Goal: Find specific page/section: Find specific page/section

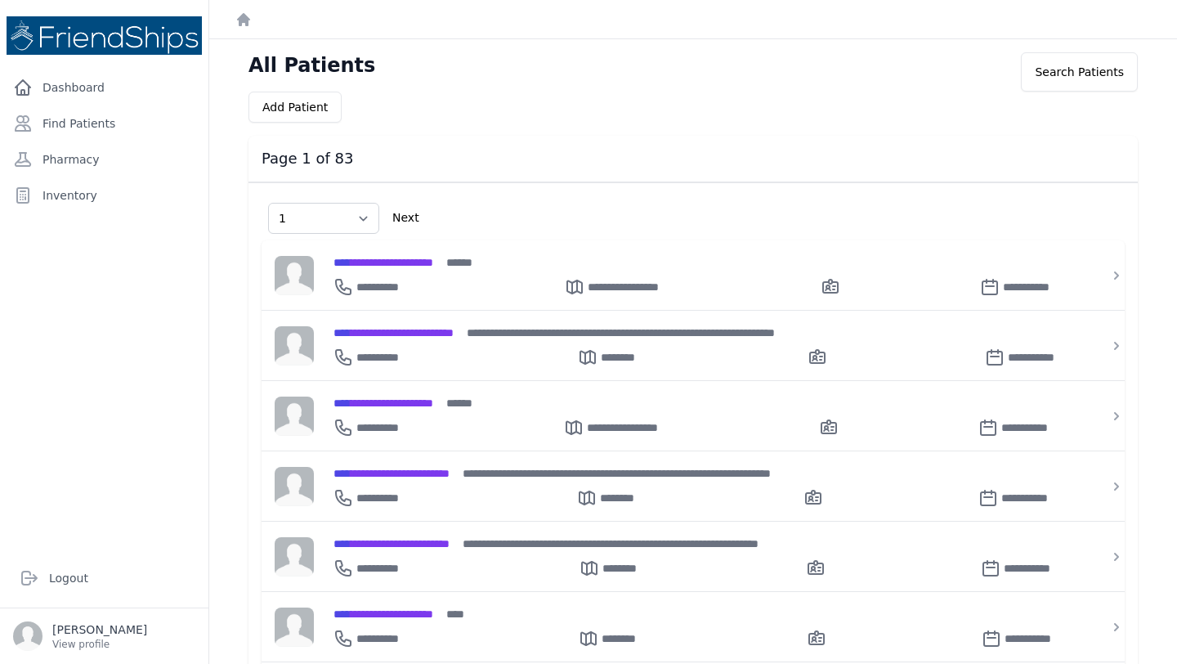
select select "1"
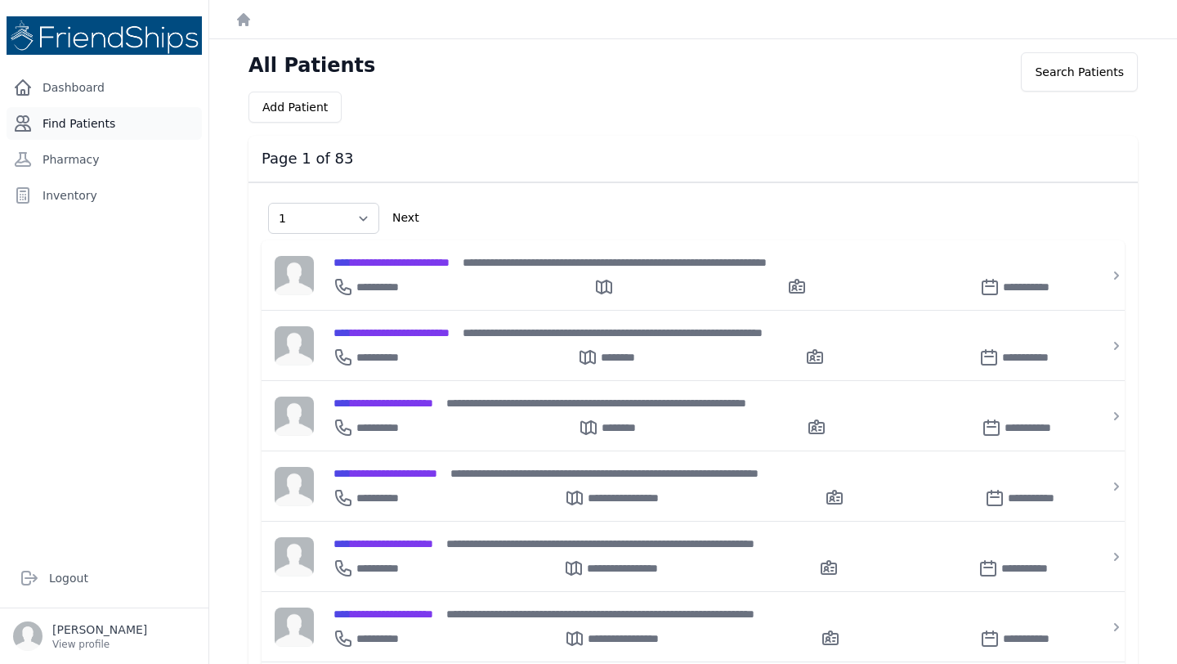
click at [128, 138] on link "Find Patients" at bounding box center [104, 123] width 195 height 33
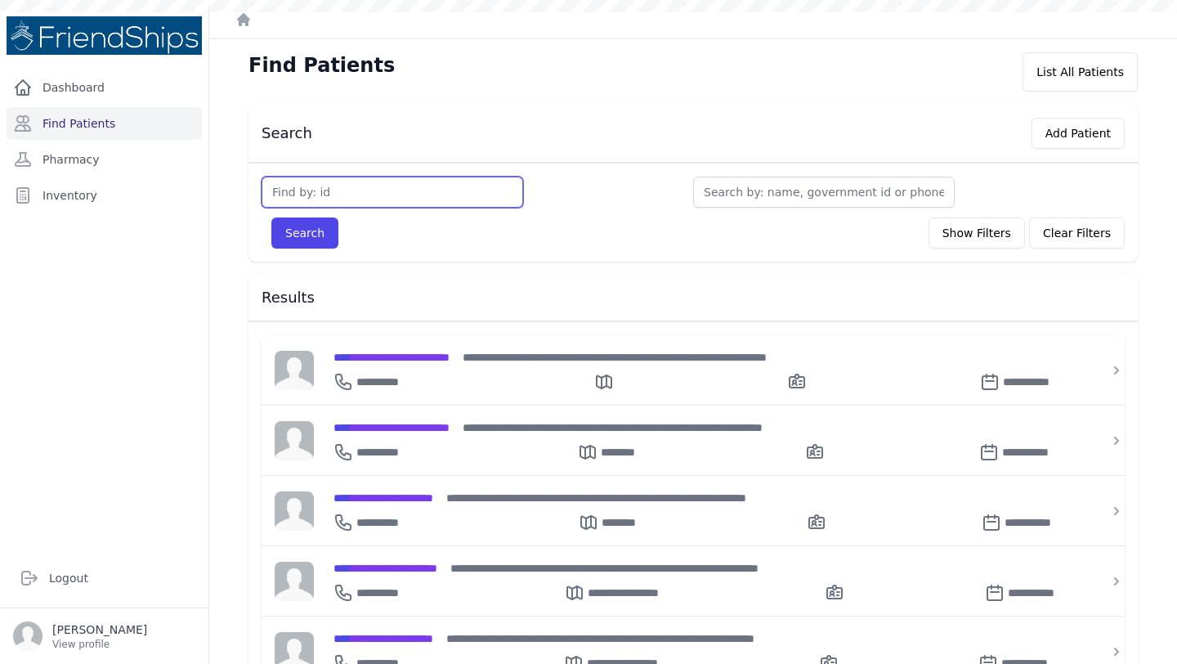
click at [382, 200] on input "text" at bounding box center [393, 192] width 262 height 31
type input "245"
click at [271, 217] on button "Search" at bounding box center [304, 232] width 67 height 31
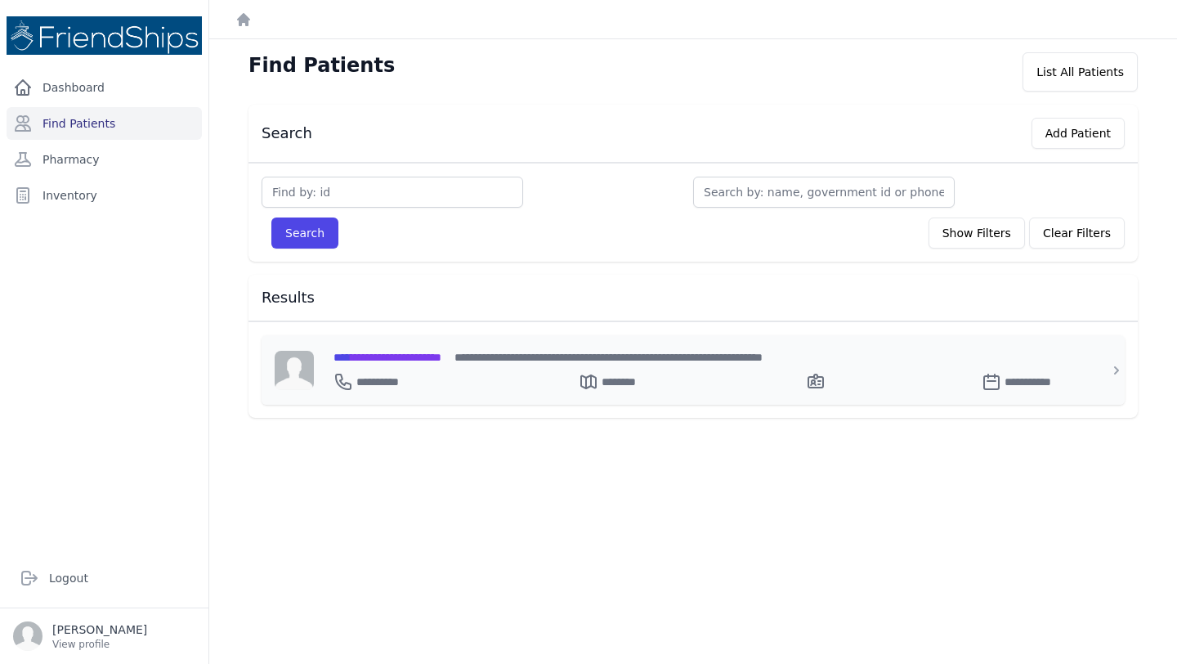
click at [414, 375] on p "**********" at bounding box center [391, 382] width 70 height 16
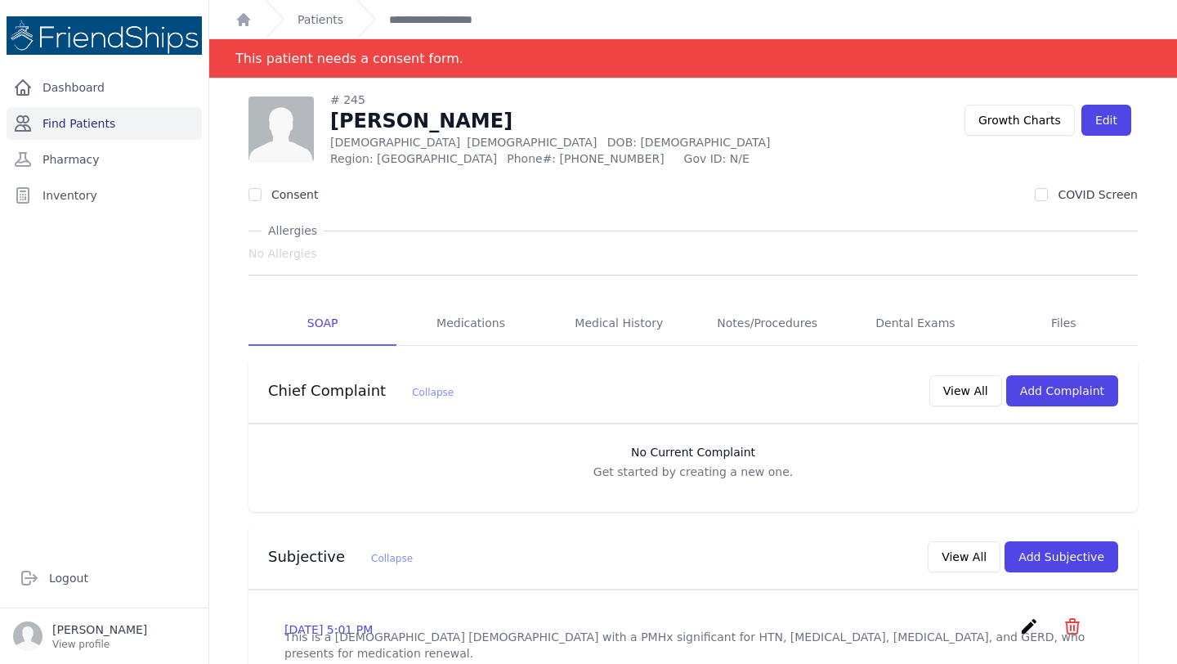
click at [59, 119] on link "Find Patients" at bounding box center [104, 123] width 195 height 33
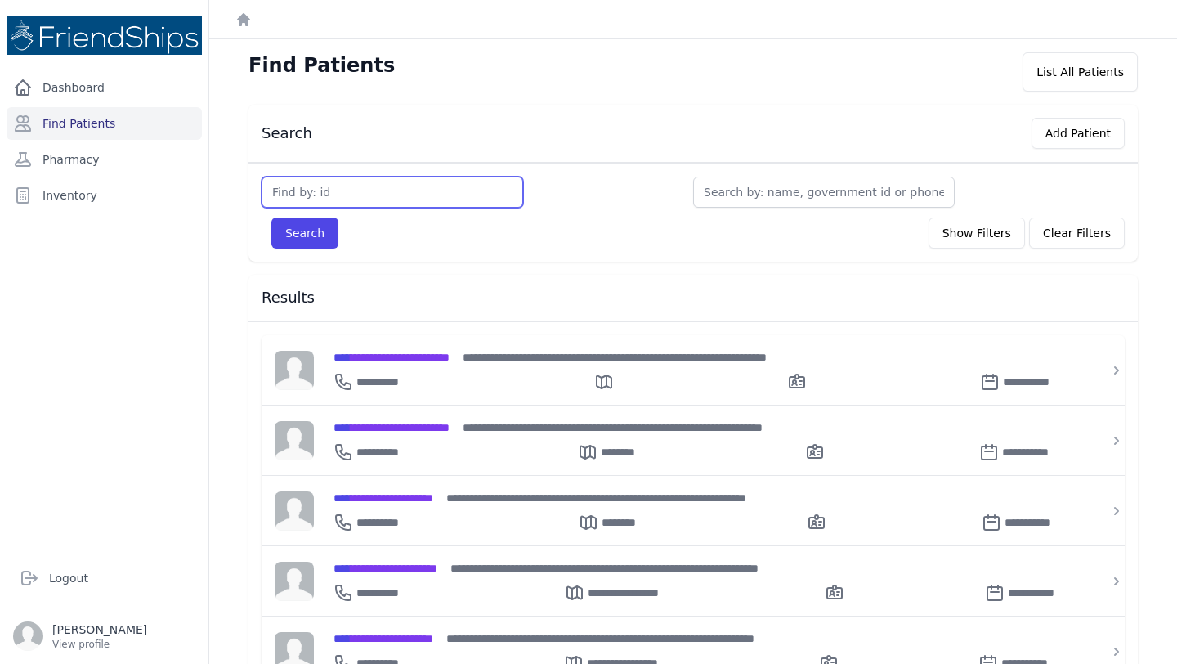
click at [333, 196] on input "text" at bounding box center [393, 192] width 262 height 31
type input "301"
click at [271, 217] on button "Search" at bounding box center [304, 232] width 67 height 31
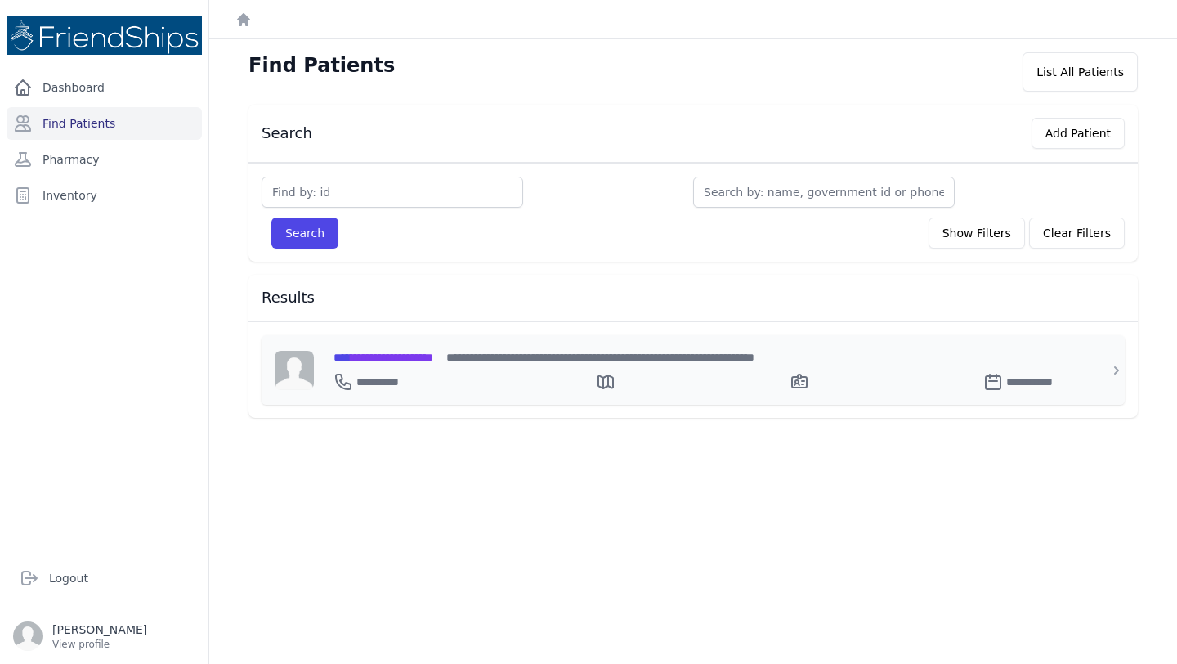
click at [377, 357] on span "**********" at bounding box center [383, 356] width 100 height 11
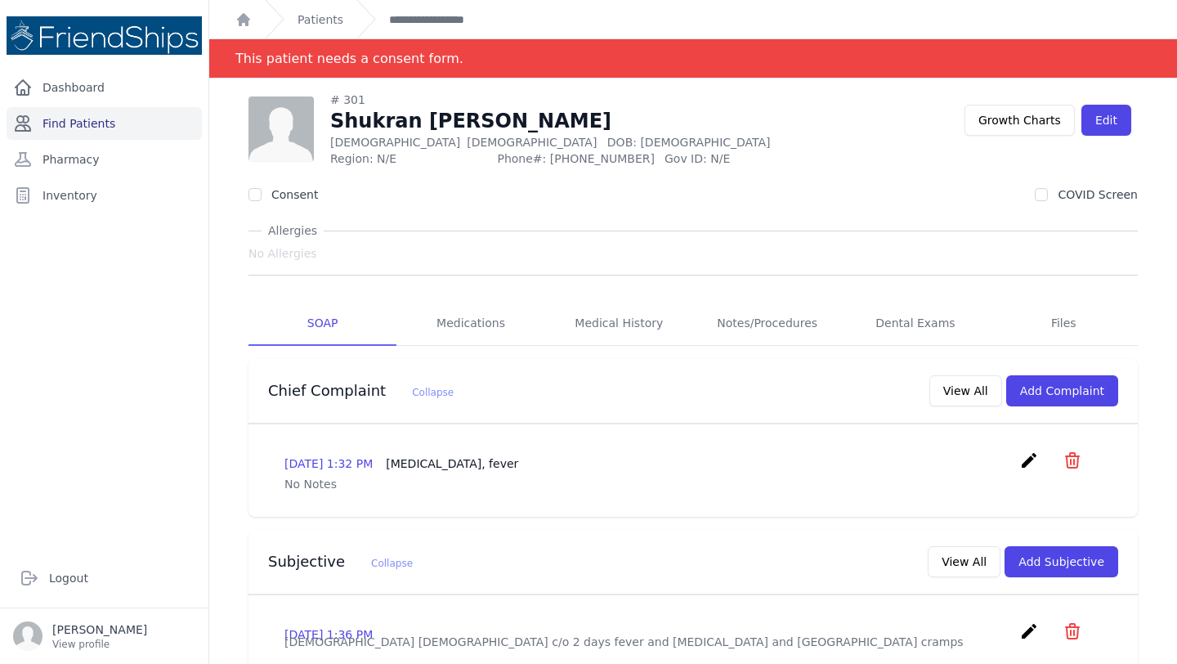
click at [129, 132] on link "Find Patients" at bounding box center [104, 123] width 195 height 33
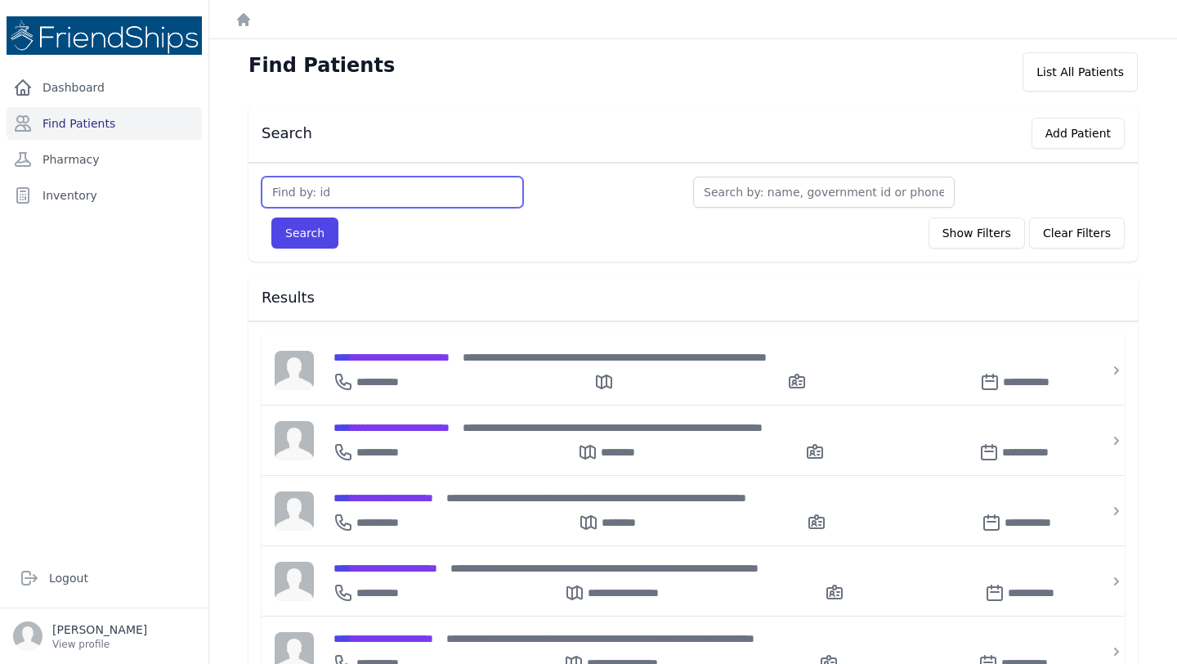
click at [346, 186] on input "text" at bounding box center [393, 192] width 262 height 31
type input "463"
click at [271, 217] on button "Search" at bounding box center [304, 232] width 67 height 31
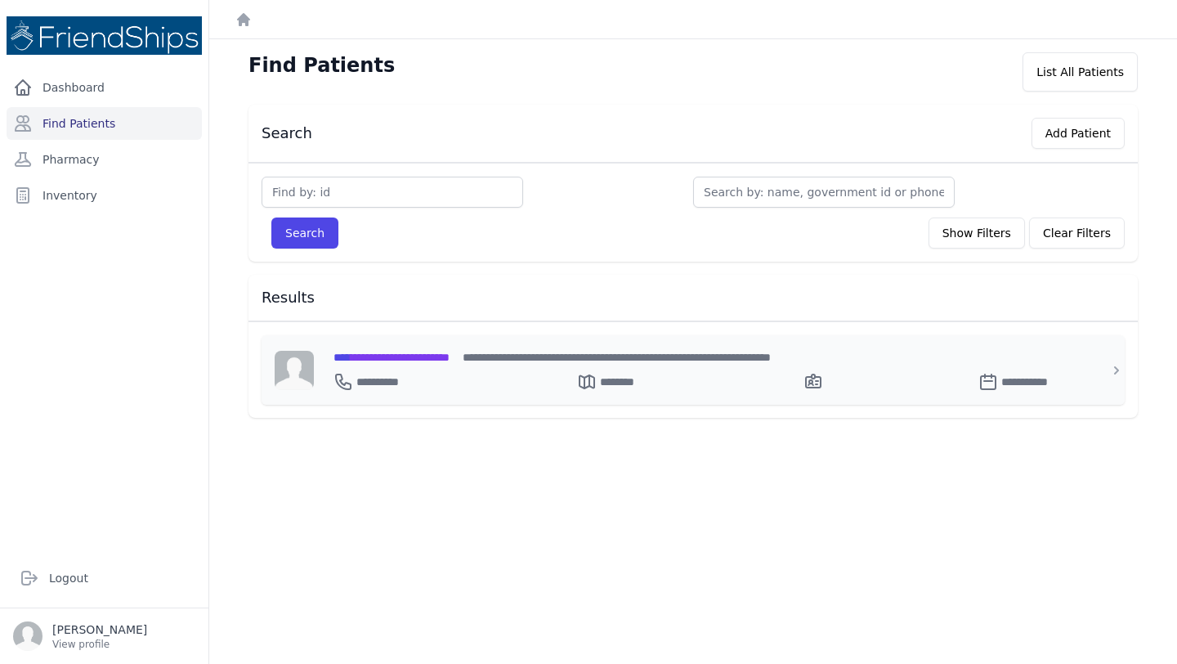
click at [476, 365] on div "**********" at bounding box center [702, 378] width 739 height 26
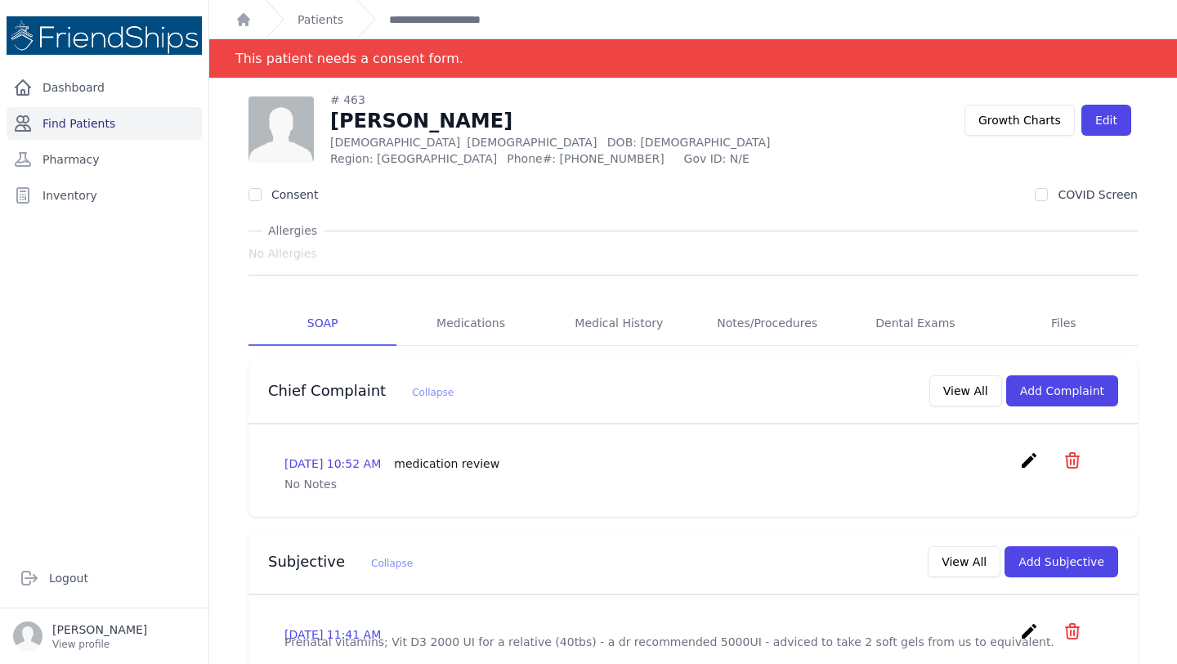
click at [92, 119] on link "Find Patients" at bounding box center [104, 123] width 195 height 33
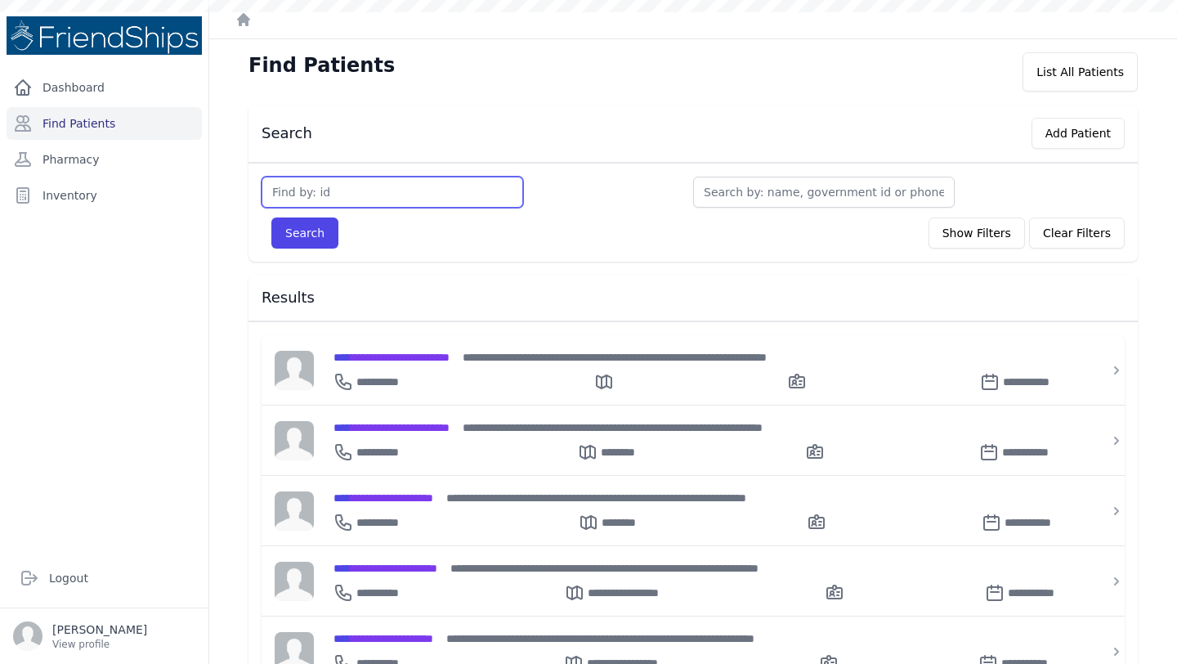
click at [344, 207] on input "text" at bounding box center [393, 192] width 262 height 31
click at [311, 186] on input "text" at bounding box center [393, 192] width 262 height 31
type input "125"
click at [271, 217] on button "Search" at bounding box center [304, 232] width 67 height 31
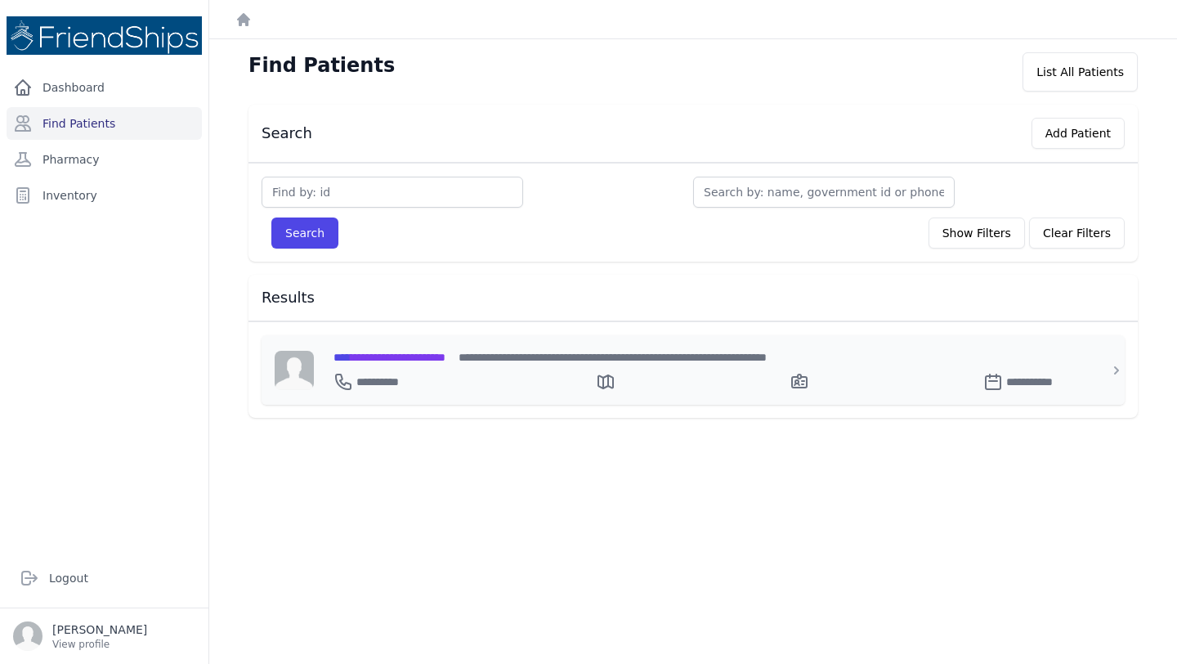
click at [445, 361] on span "**********" at bounding box center [389, 356] width 112 height 11
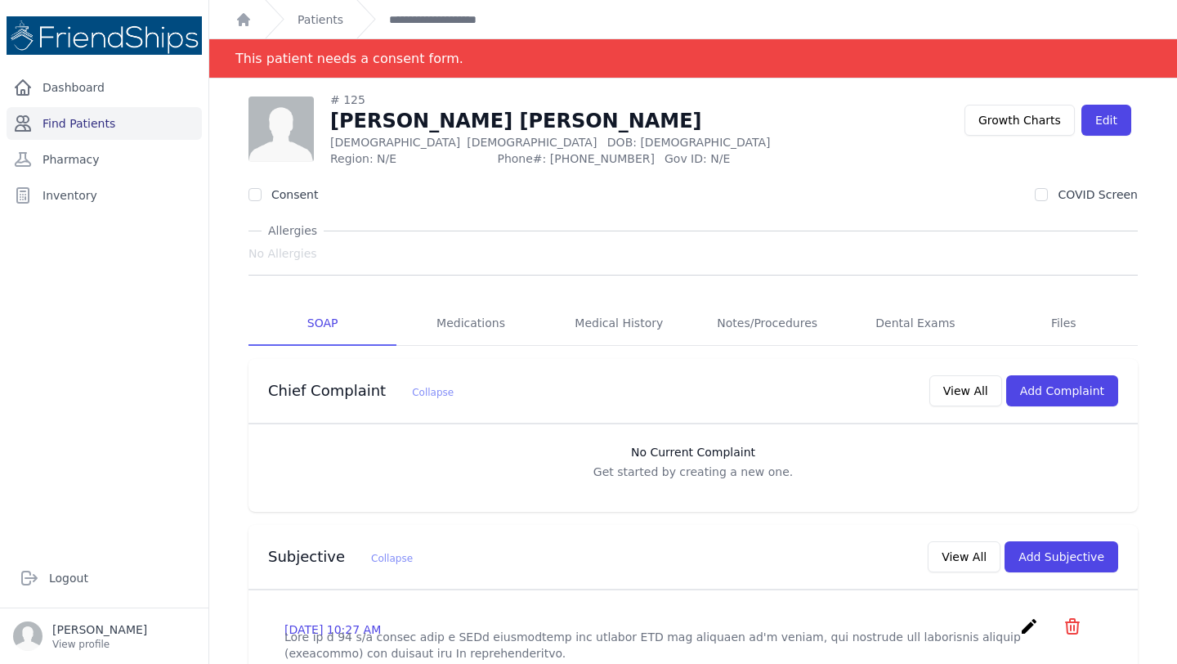
click at [142, 117] on link "Find Patients" at bounding box center [104, 123] width 195 height 33
